Goal: Navigation & Orientation: Find specific page/section

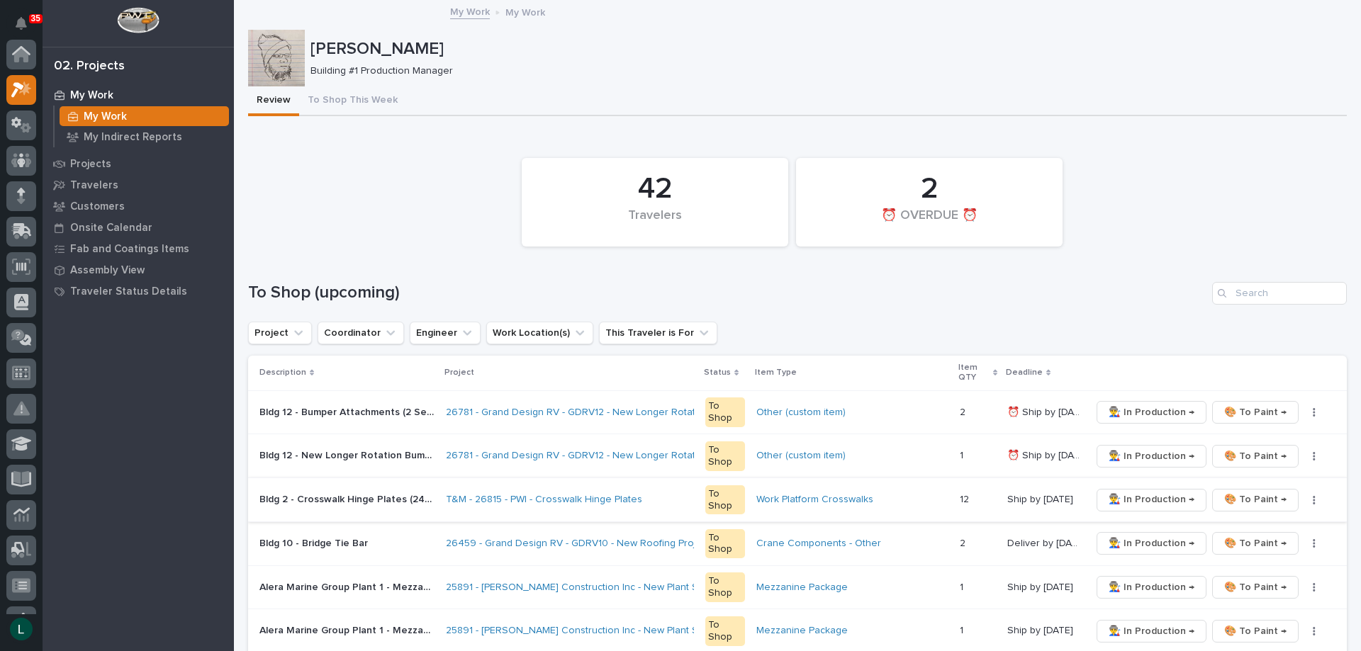
scroll to position [35, 0]
click at [923, 472] on td "Other (custom item)" at bounding box center [852, 457] width 203 height 44
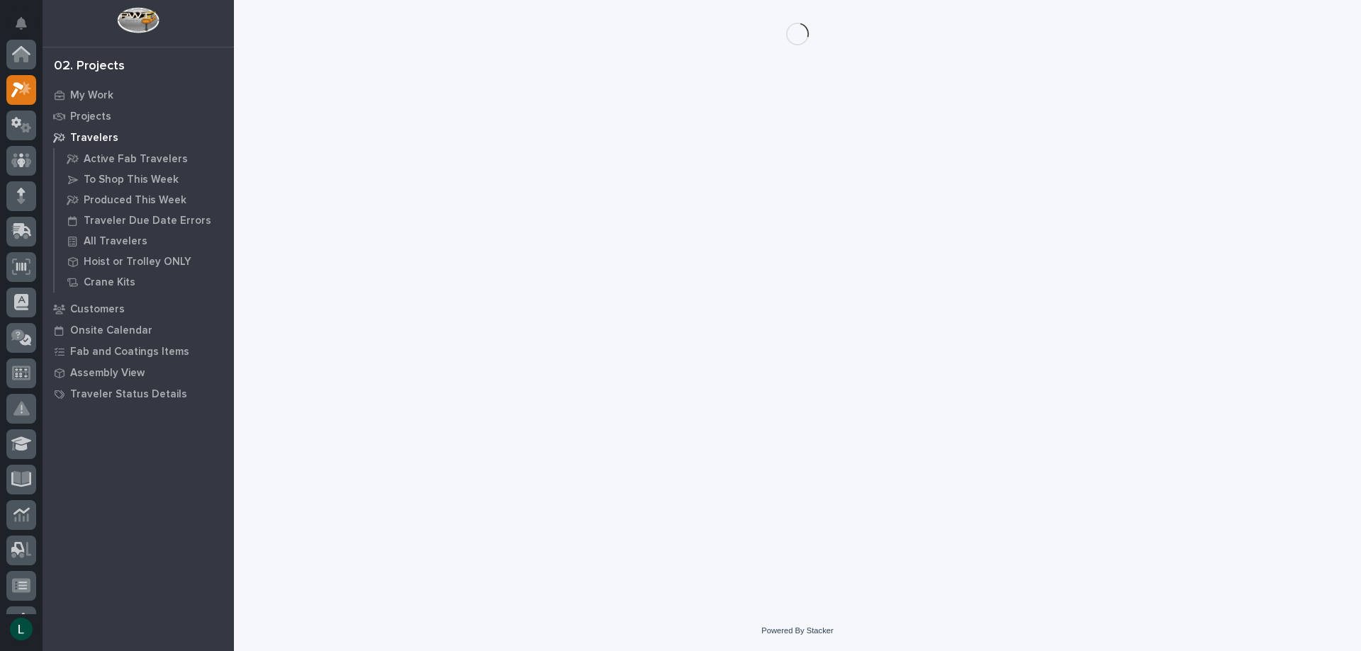
scroll to position [35, 0]
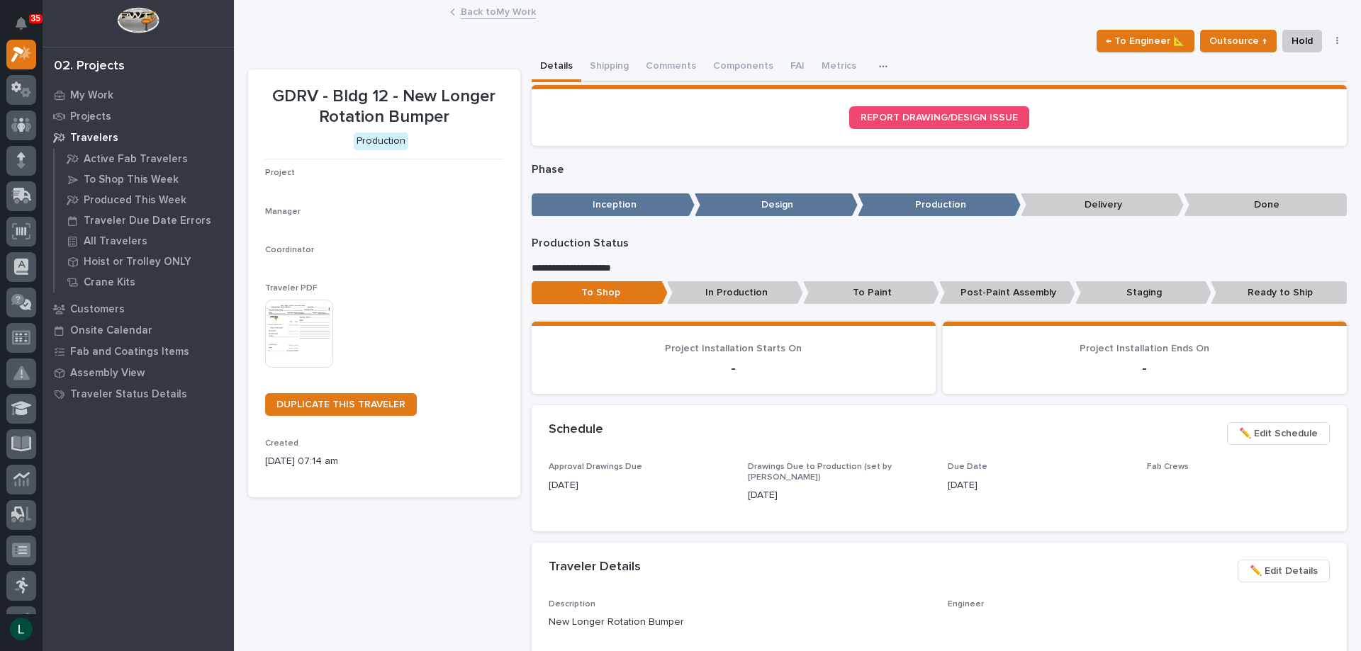
click at [387, 265] on div "Coordinator" at bounding box center [384, 258] width 238 height 27
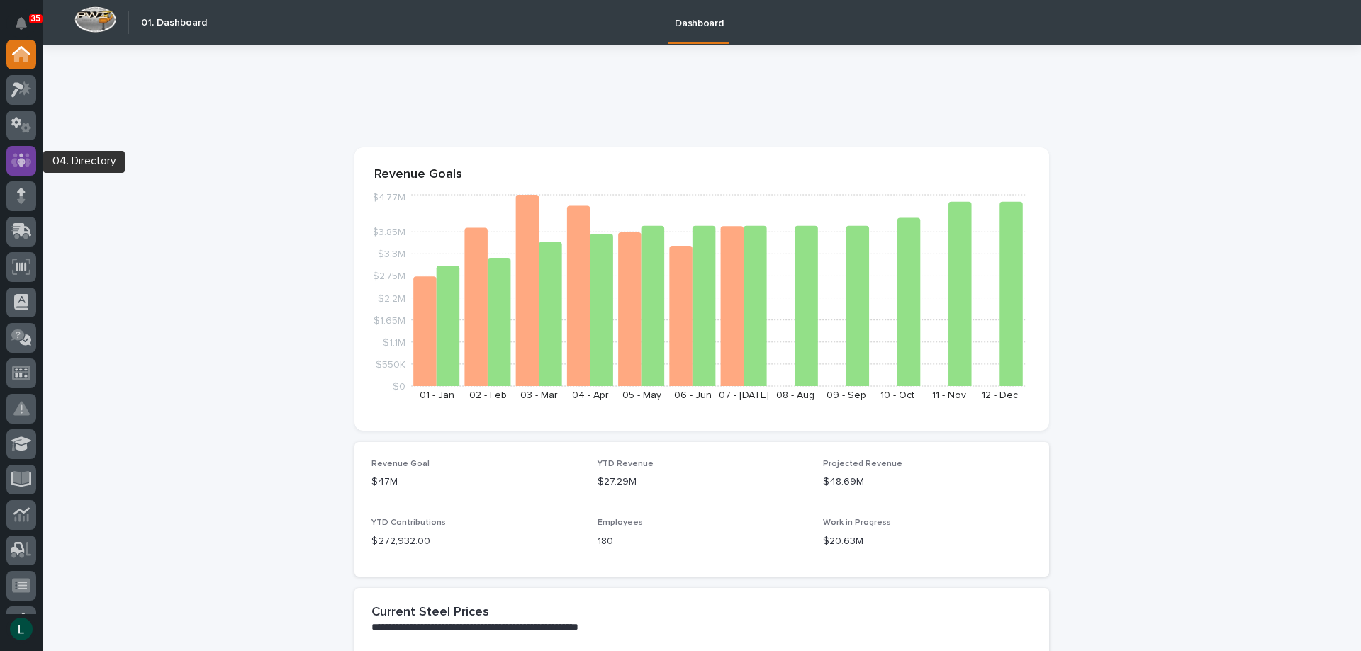
click at [24, 159] on icon at bounding box center [21, 160] width 9 height 14
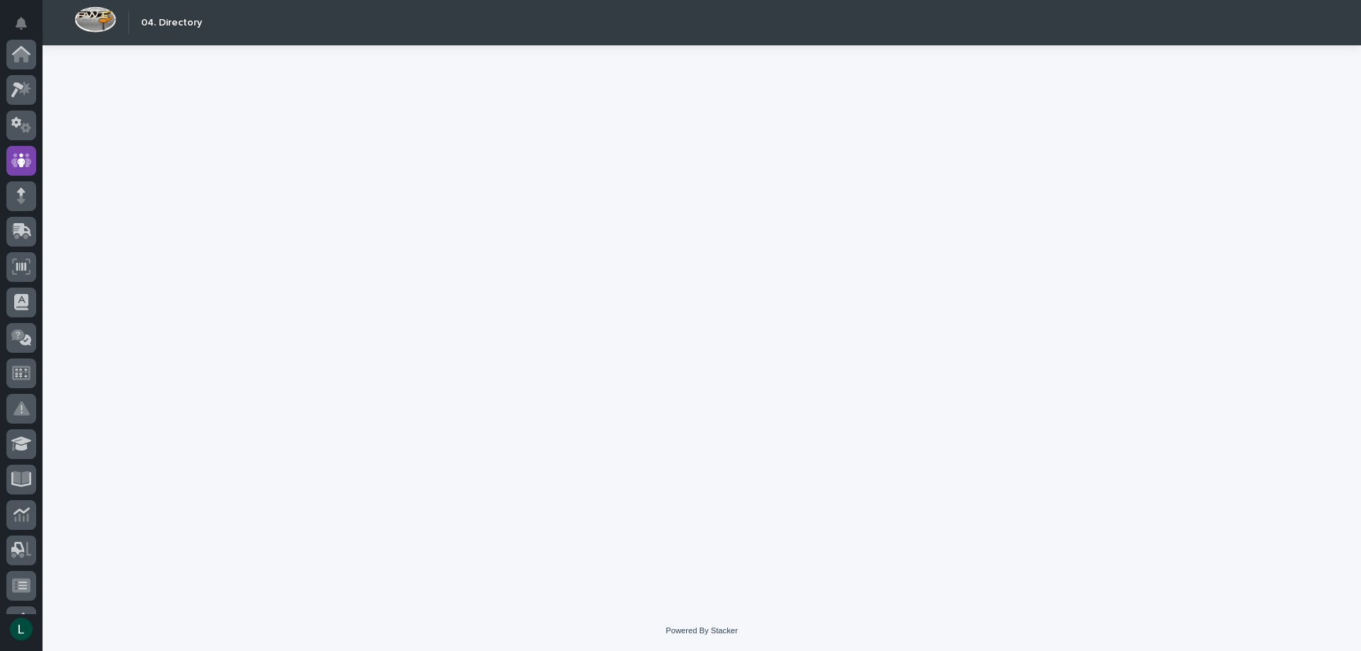
scroll to position [106, 0]
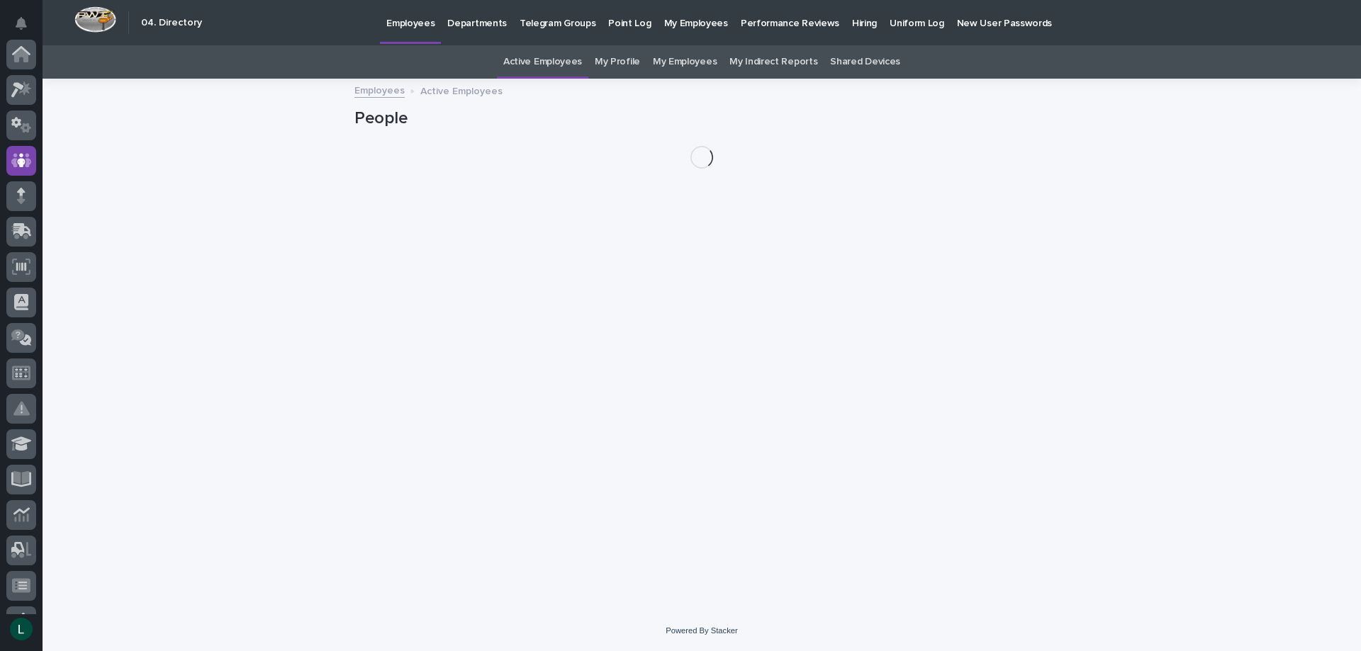
scroll to position [106, 0]
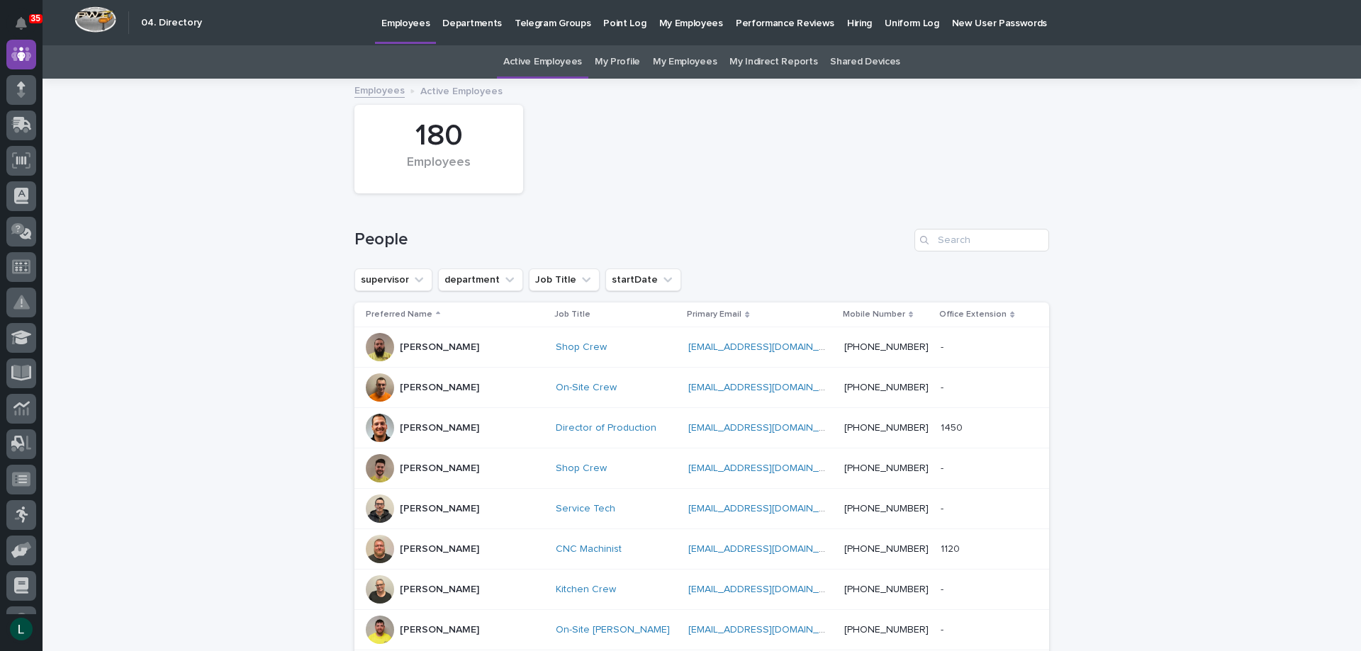
click at [681, 61] on link "My Employees" at bounding box center [685, 61] width 64 height 33
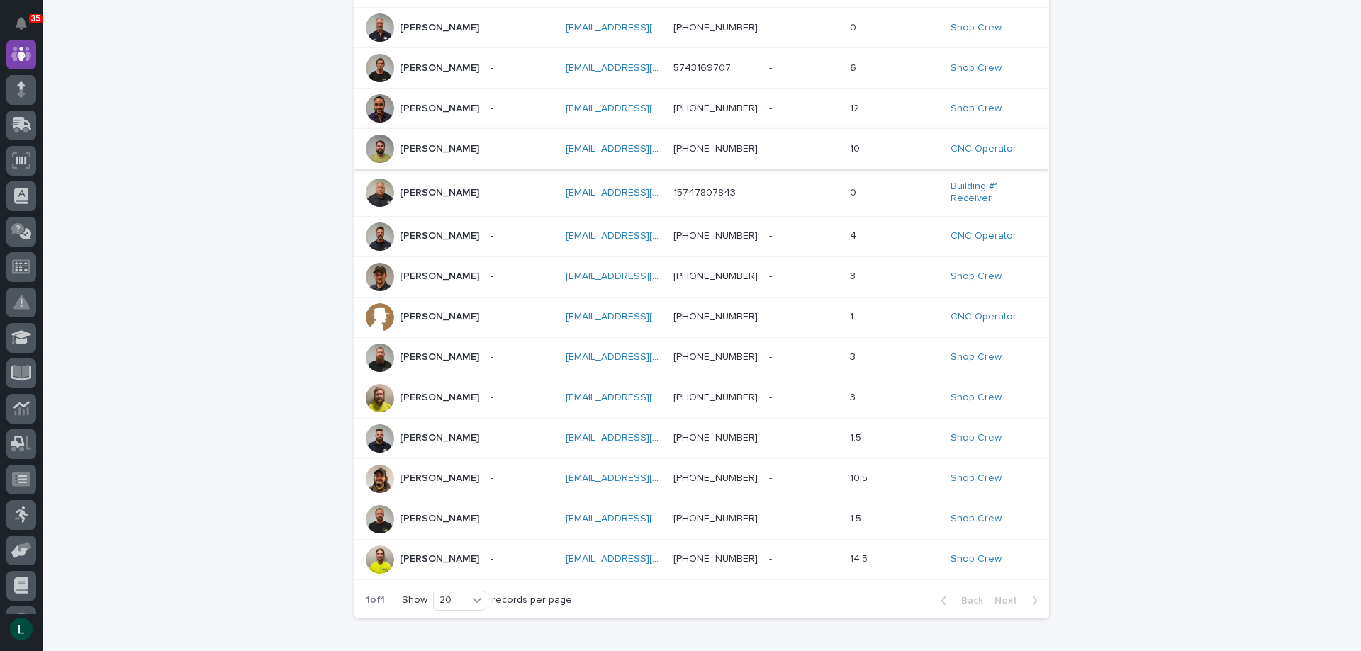
scroll to position [354, 0]
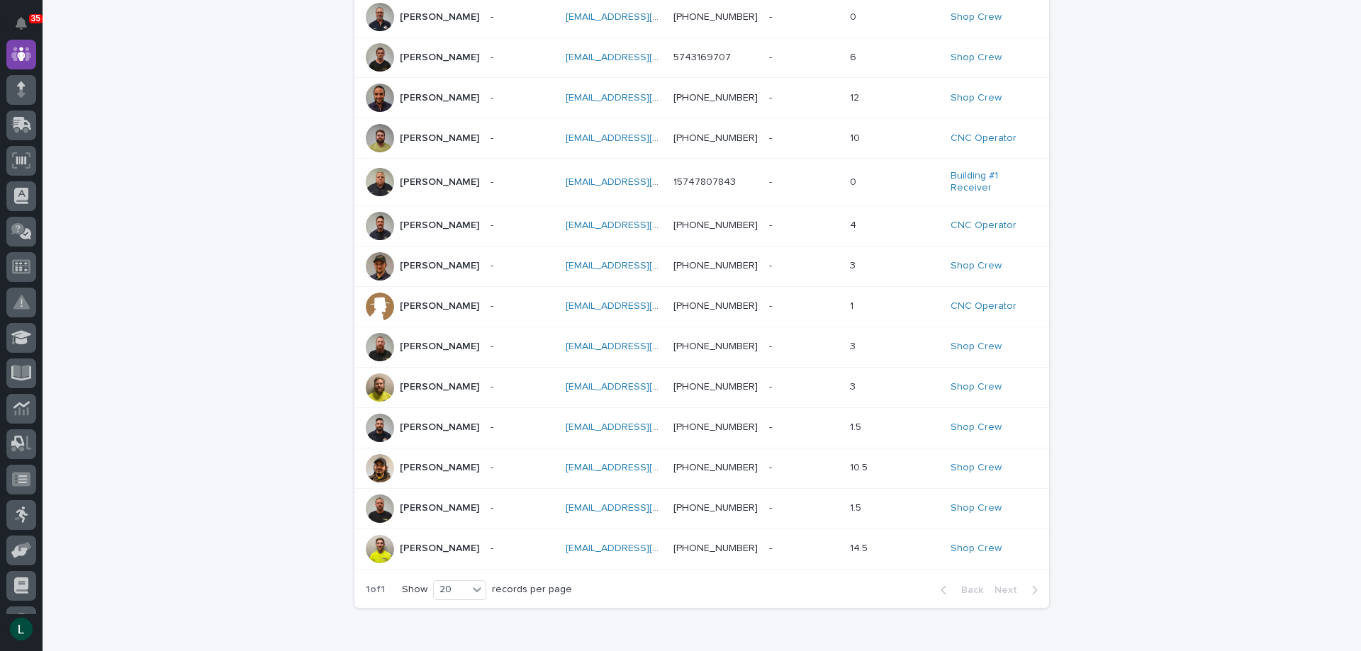
click at [383, 391] on div at bounding box center [380, 388] width 28 height 28
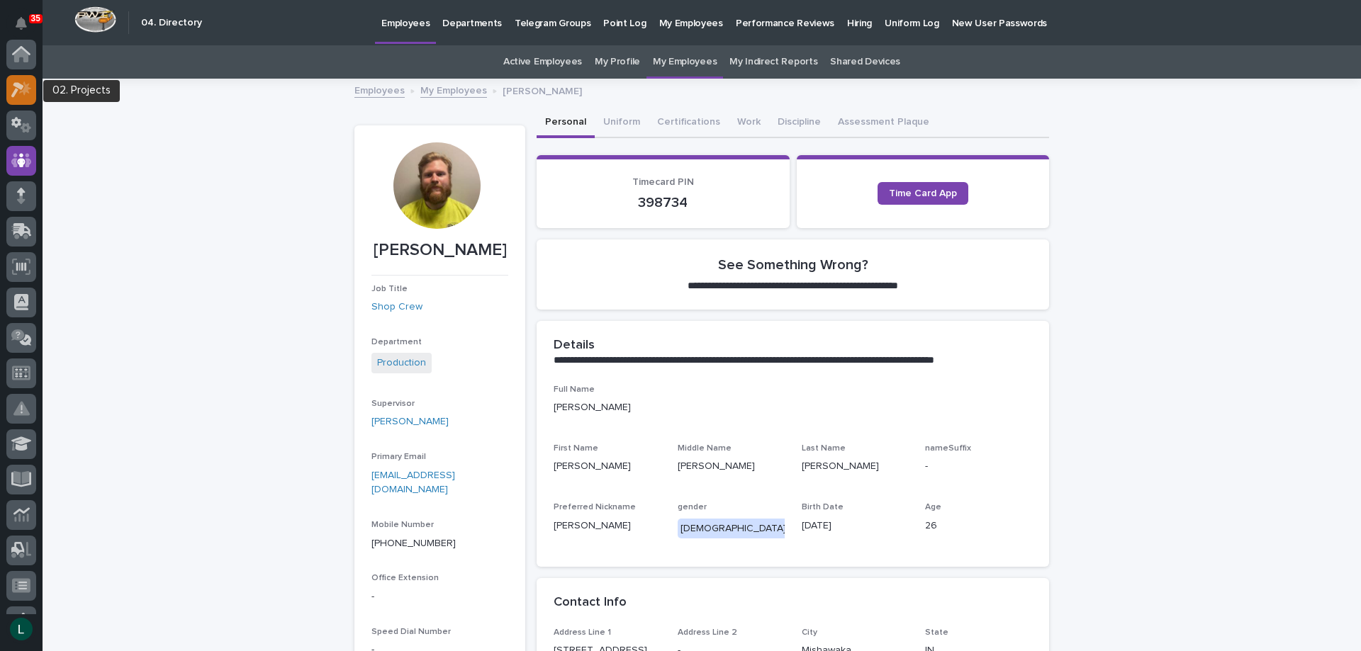
click at [21, 89] on icon at bounding box center [17, 90] width 13 height 16
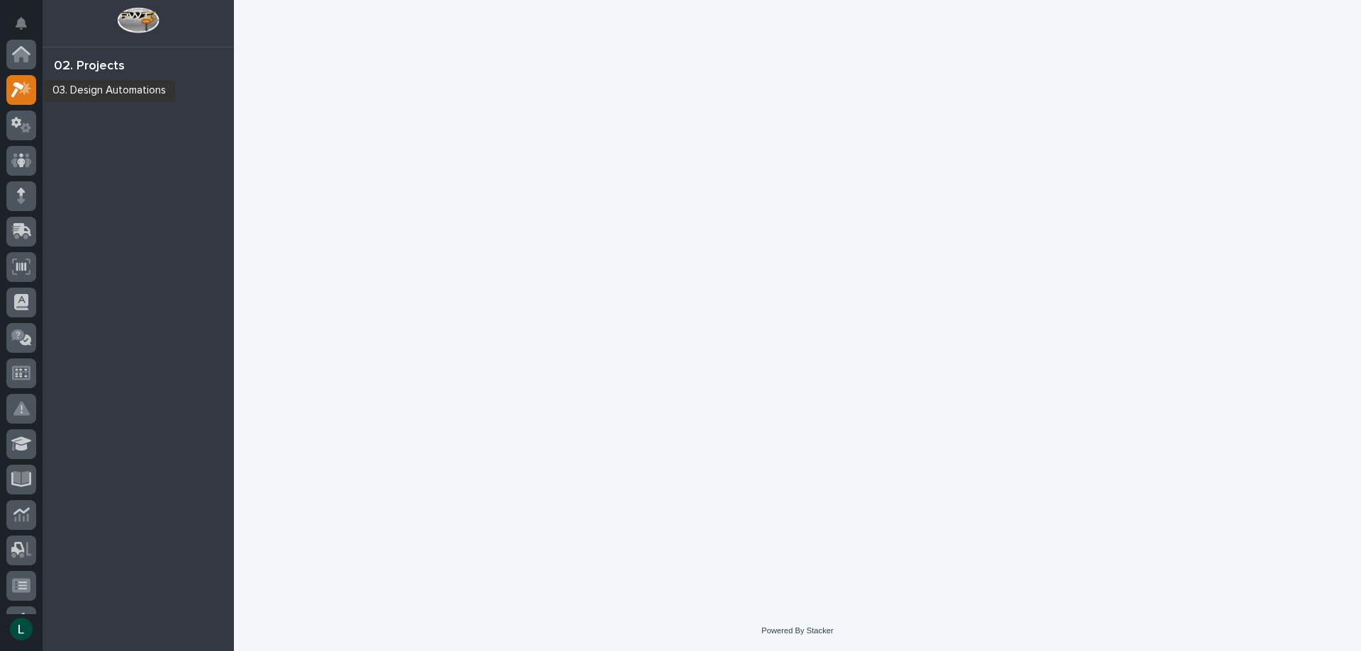
scroll to position [35, 0]
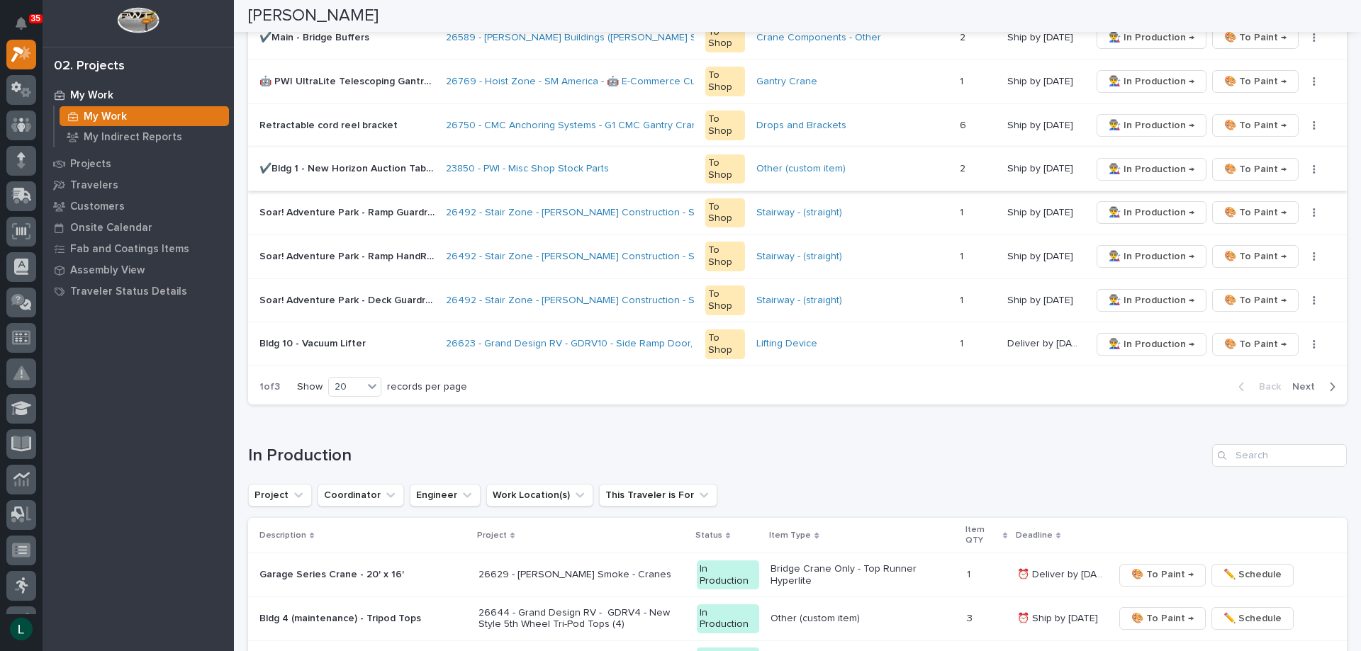
scroll to position [992, 0]
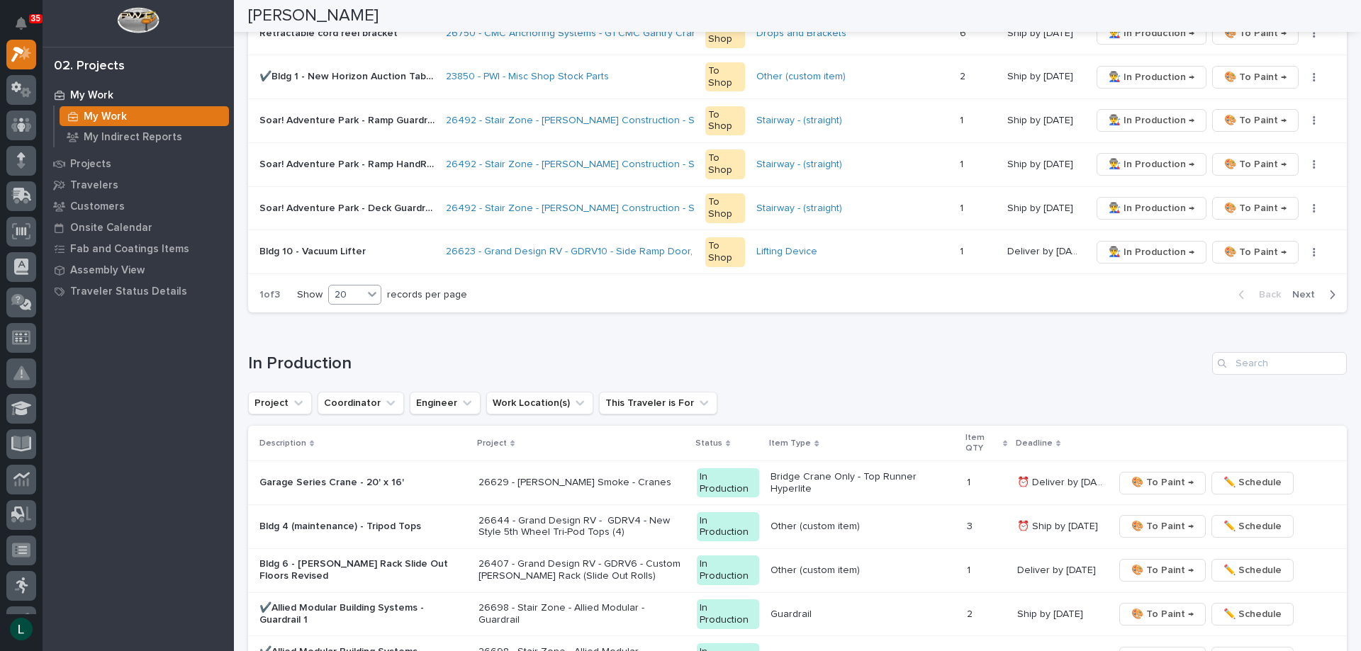
click at [357, 292] on div "20" at bounding box center [346, 295] width 34 height 15
click at [353, 345] on div "30" at bounding box center [356, 348] width 52 height 17
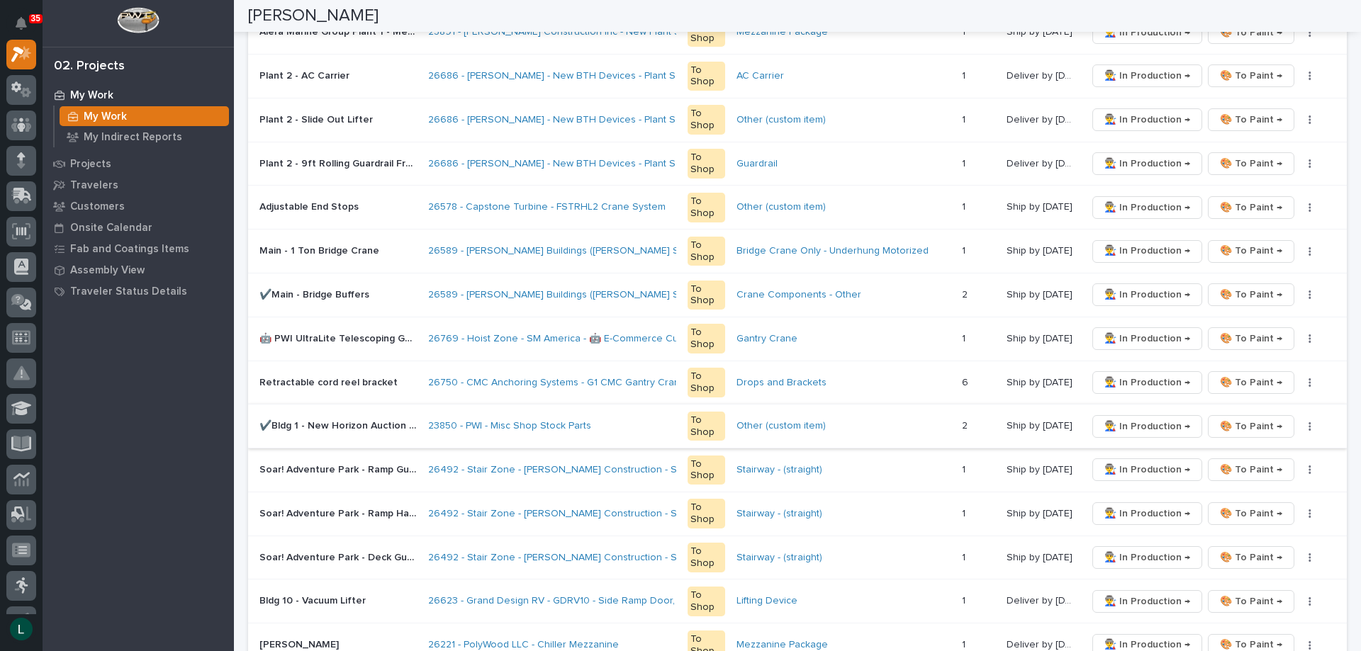
scroll to position [638, 0]
